Goal: Task Accomplishment & Management: Complete application form

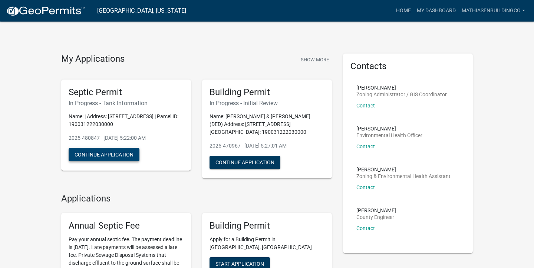
click at [101, 151] on button "Continue Application" at bounding box center [104, 154] width 71 height 13
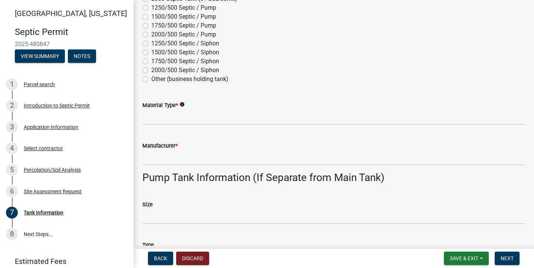
scroll to position [173, 0]
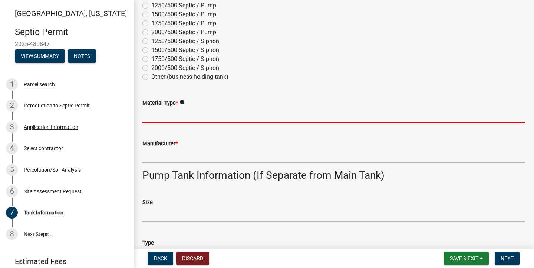
click at [193, 112] on input "Material Type *" at bounding box center [334, 114] width 383 height 15
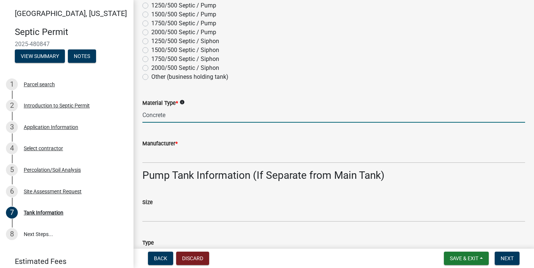
type input "Concrete"
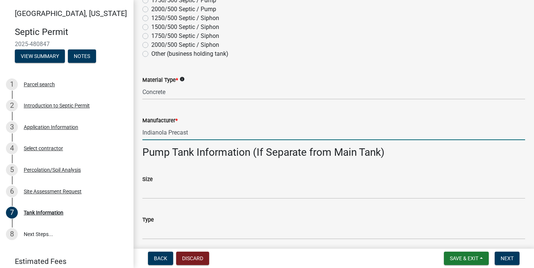
scroll to position [203, 0]
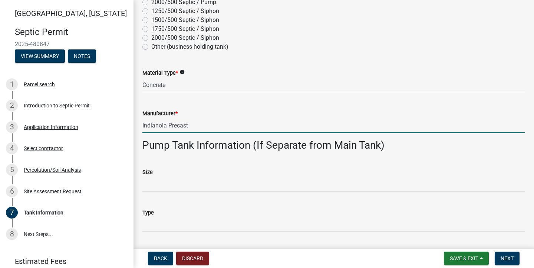
type input "Indianola Precast"
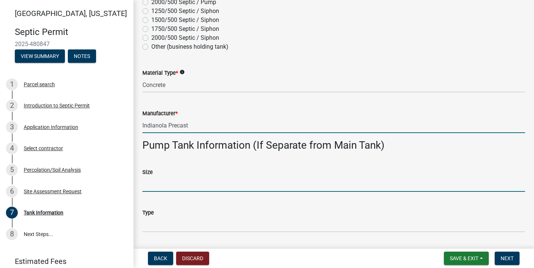
click at [173, 185] on input "Size" at bounding box center [334, 183] width 383 height 15
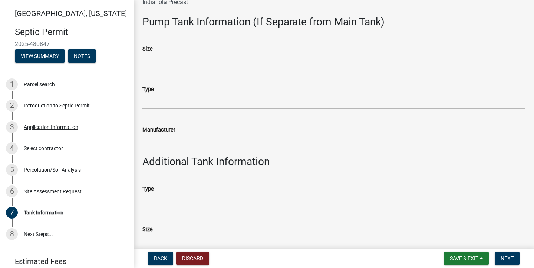
scroll to position [330, 0]
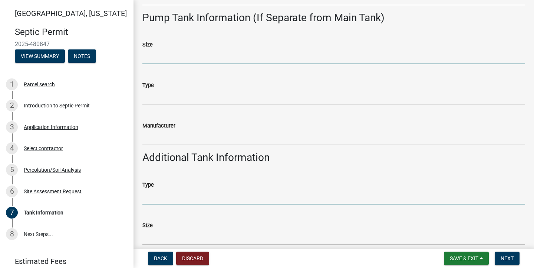
click at [176, 201] on input "Type" at bounding box center [334, 196] width 383 height 15
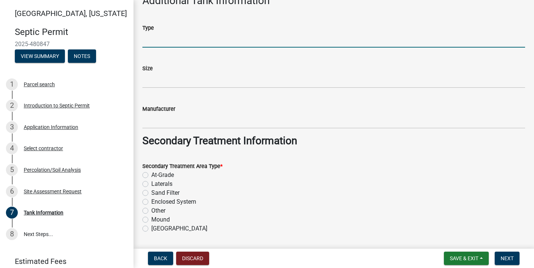
scroll to position [497, 0]
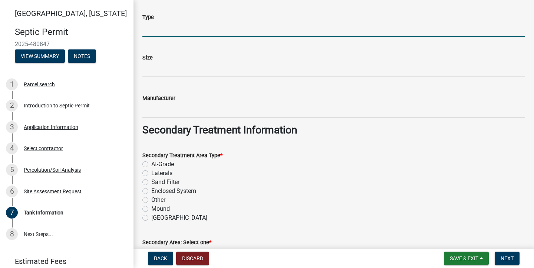
click at [151, 182] on label "Sand Filter" at bounding box center [165, 181] width 28 height 9
click at [151, 182] on input "Sand Filter" at bounding box center [153, 179] width 5 height 5
radio input "true"
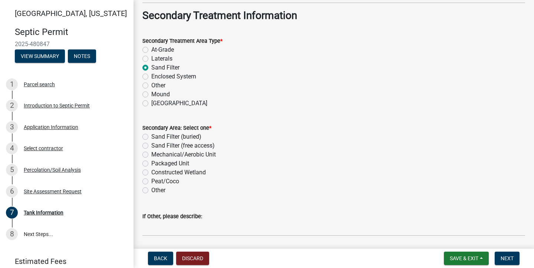
scroll to position [619, 0]
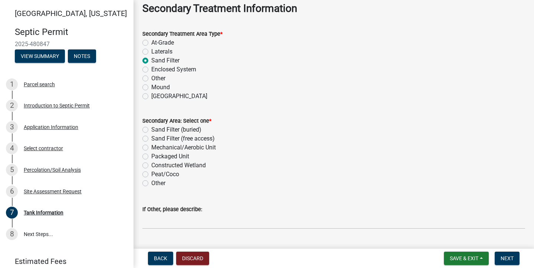
click at [151, 130] on label "Sand Filter (buried)" at bounding box center [176, 129] width 50 height 9
click at [151, 130] on input "Sand Filter (buried)" at bounding box center [153, 127] width 5 height 5
radio input "true"
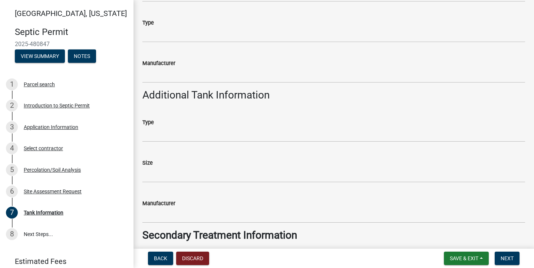
scroll to position [637, 0]
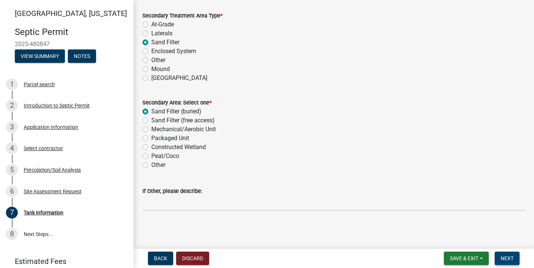
click at [510, 258] on span "Next" at bounding box center [507, 258] width 13 height 6
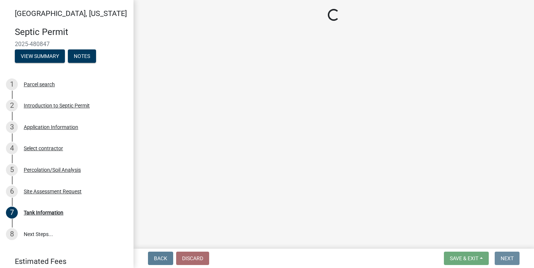
scroll to position [0, 0]
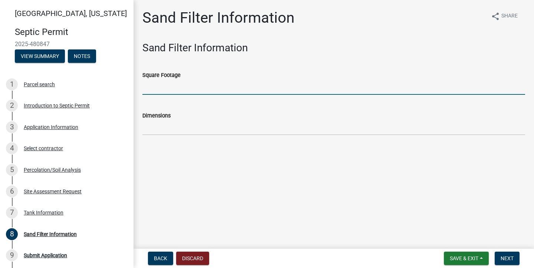
click at [180, 86] on input "Square Footage" at bounding box center [334, 86] width 383 height 15
type input "1250"
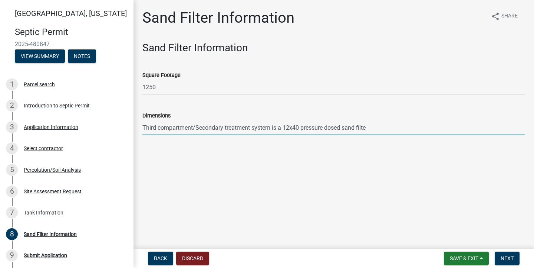
type input "Third compartment/Secondary treatment system is a 12x40 pressure dosed sand fil…"
click at [509, 259] on span "Next" at bounding box center [507, 258] width 13 height 6
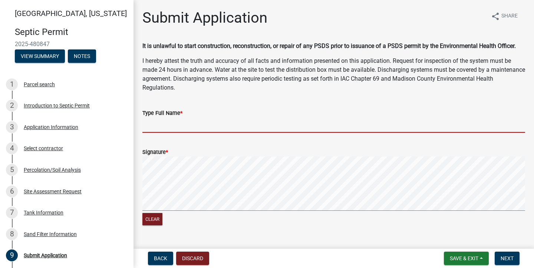
click at [190, 127] on input "Type Full Name *" at bounding box center [334, 124] width 383 height 15
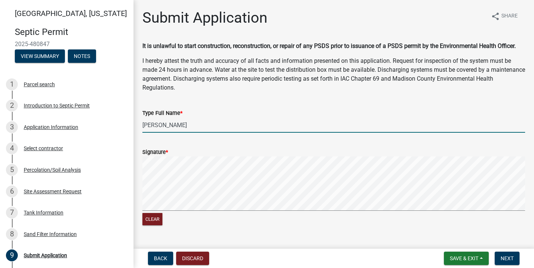
type input "[PERSON_NAME]"
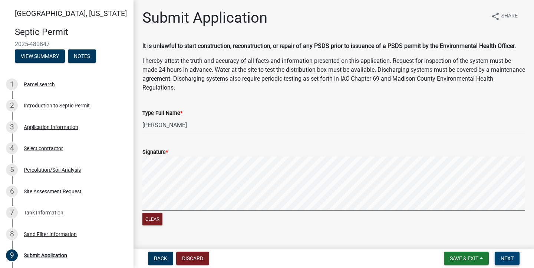
click at [506, 258] on span "Next" at bounding box center [507, 258] width 13 height 6
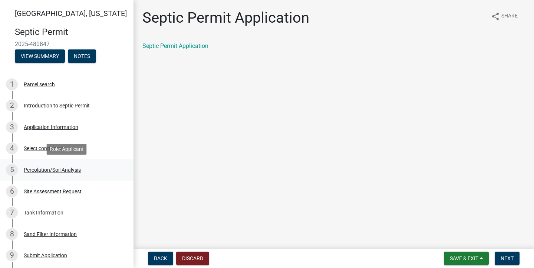
scroll to position [157, 0]
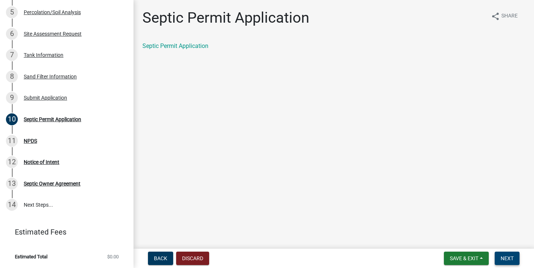
click at [503, 256] on span "Next" at bounding box center [507, 258] width 13 height 6
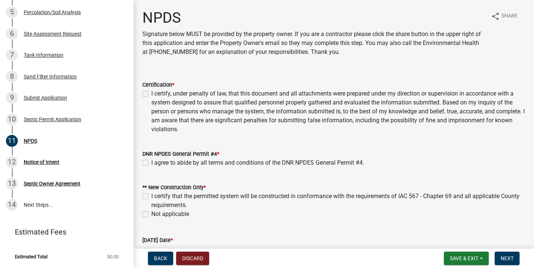
click at [151, 91] on label "I certify, under penalty of law, that this document and all attachments were pr…" at bounding box center [338, 111] width 374 height 45
click at [151, 91] on input "I certify, under penalty of law, that this document and all attachments were pr…" at bounding box center [153, 91] width 5 height 5
checkbox input "true"
click at [151, 161] on label "I agree to abide by all terms and conditions of the DNR NPDES General Permit #4." at bounding box center [257, 162] width 213 height 9
click at [151, 161] on input "I agree to abide by all terms and conditions of the DNR NPDES General Permit #4." at bounding box center [153, 160] width 5 height 5
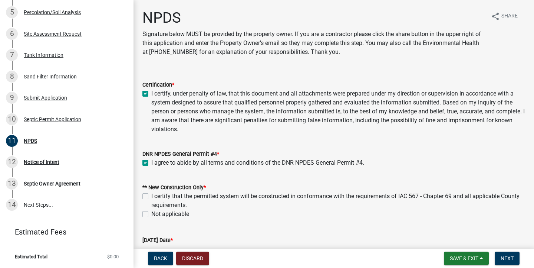
checkbox input "true"
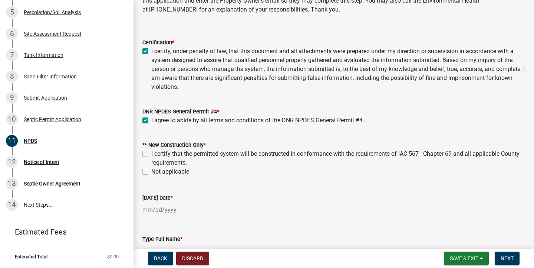
scroll to position [45, 0]
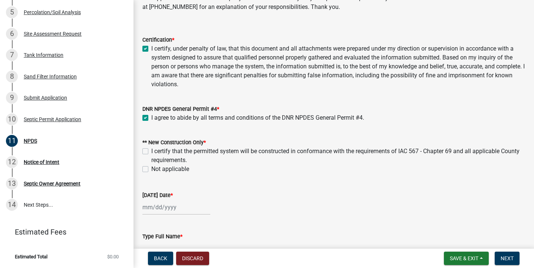
click at [151, 151] on label "I certify that the permitted system will be constructed in conformance with the…" at bounding box center [338, 156] width 374 height 18
click at [151, 151] on input "I certify that the permitted system will be constructed in conformance with the…" at bounding box center [153, 149] width 5 height 5
checkbox input "true"
checkbox input "false"
click at [153, 205] on div at bounding box center [177, 206] width 68 height 15
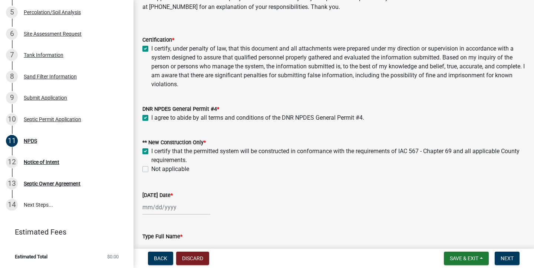
select select "9"
select select "2025"
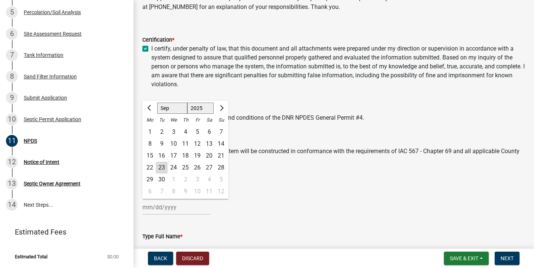
click at [160, 167] on div "23" at bounding box center [162, 167] width 12 height 12
type input "[DATE]"
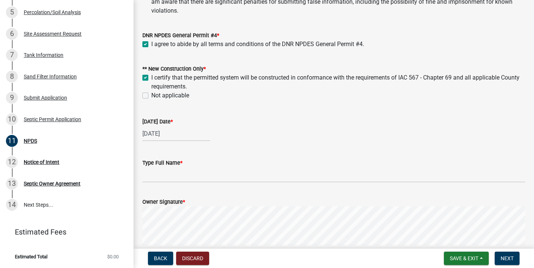
scroll to position [120, 0]
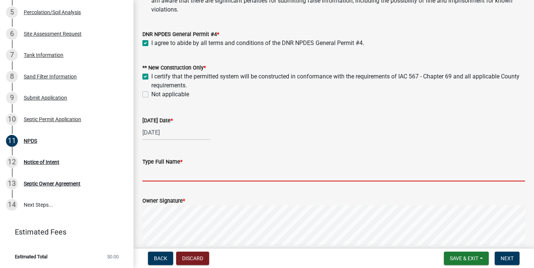
click at [217, 172] on input "Type Full Name *" at bounding box center [334, 173] width 383 height 15
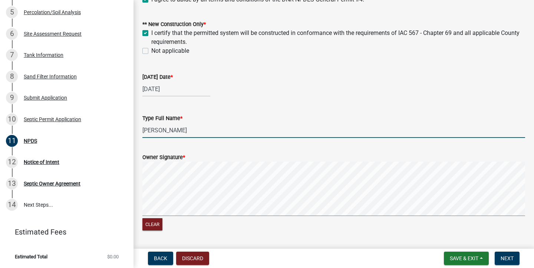
scroll to position [176, 0]
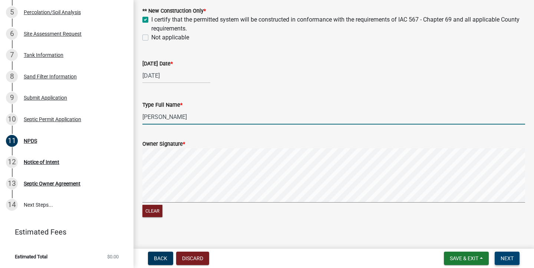
type input "[PERSON_NAME]"
click at [501, 257] on span "Next" at bounding box center [507, 258] width 13 height 6
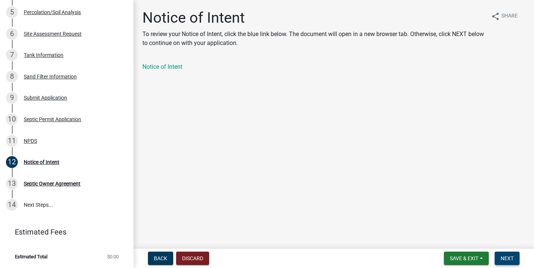
click at [504, 258] on span "Next" at bounding box center [507, 258] width 13 height 6
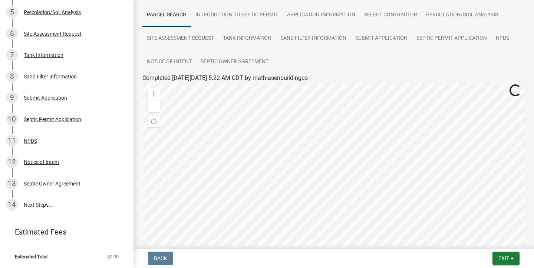
scroll to position [56, 0]
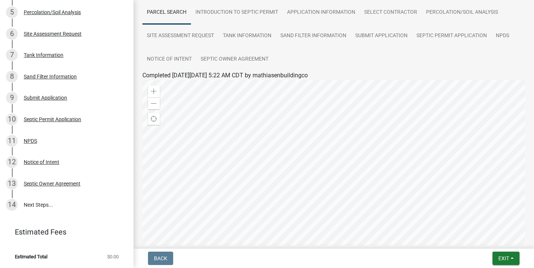
click at [330, 164] on div at bounding box center [334, 173] width 383 height 186
